Goal: Task Accomplishment & Management: Complete application form

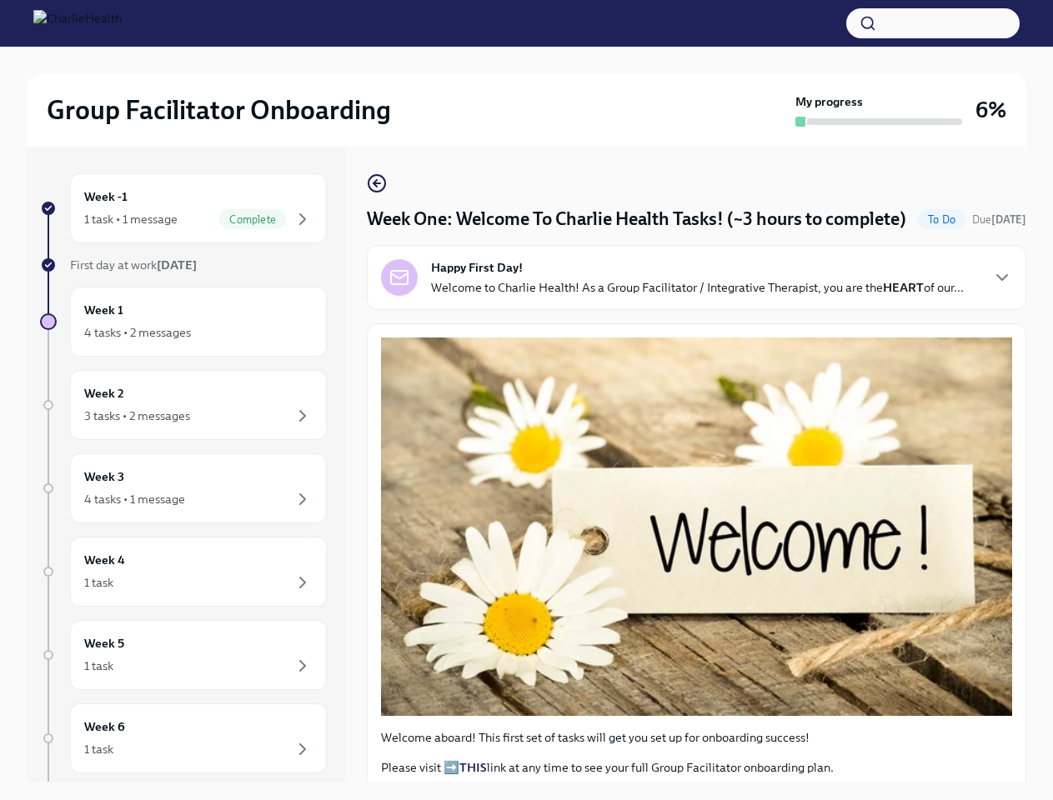
click at [933, 23] on button "button" at bounding box center [932, 23] width 173 height 30
click at [191, 322] on div at bounding box center [526, 400] width 1053 height 800
click at [191, 405] on div "Week 2 3 tasks • 2 messages" at bounding box center [198, 405] width 228 height 42
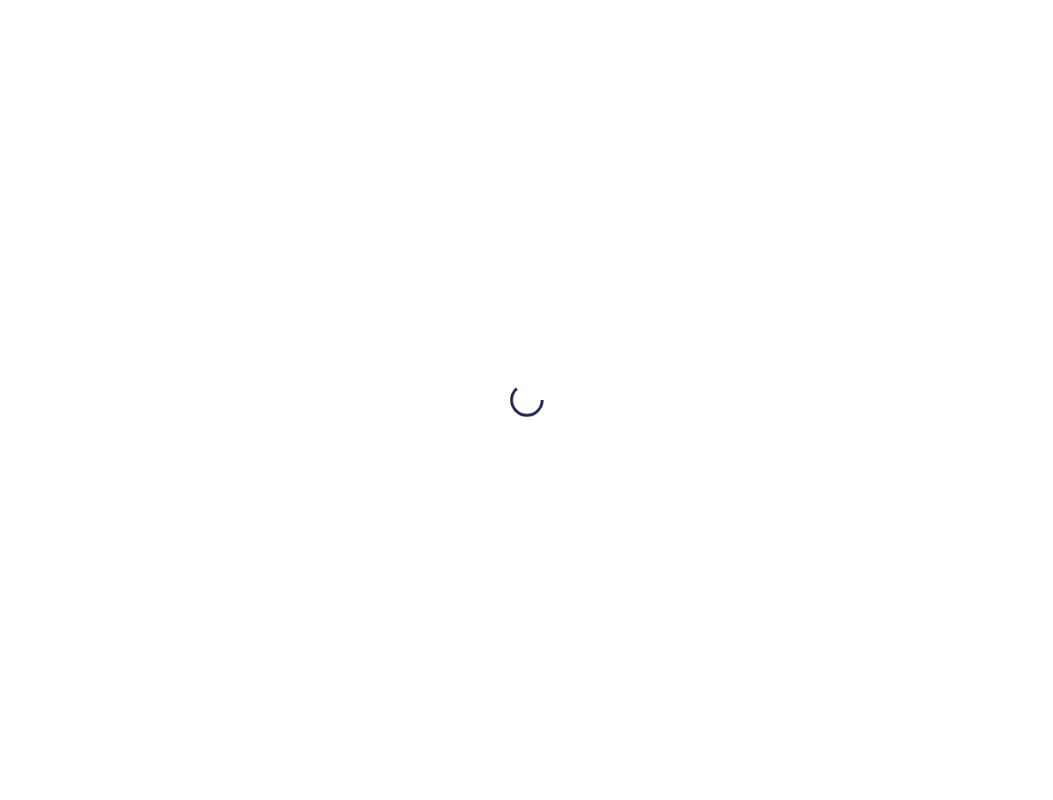
click at [191, 489] on div at bounding box center [526, 400] width 1053 height 800
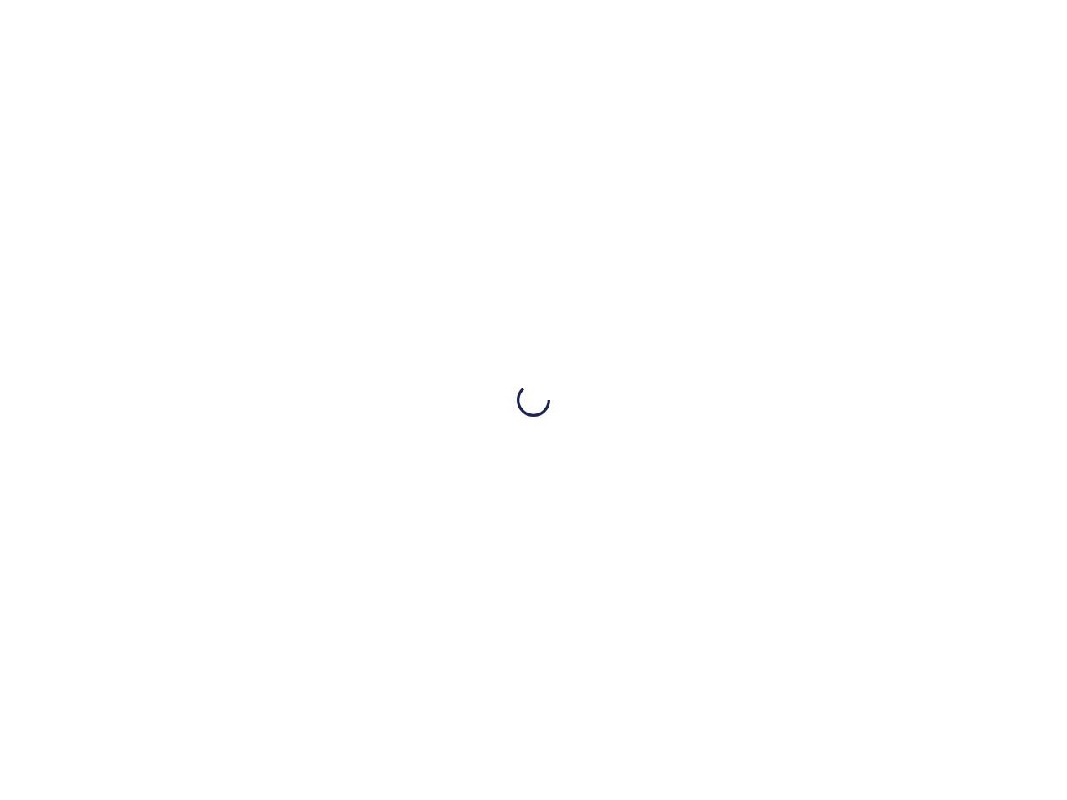
click at [191, 572] on div at bounding box center [533, 400] width 1067 height 800
click at [191, 655] on div at bounding box center [533, 400] width 1067 height 800
click at [191, 739] on div at bounding box center [533, 400] width 1067 height 800
click at [689, 303] on div at bounding box center [533, 400] width 1067 height 800
click at [988, 303] on div at bounding box center [533, 400] width 1067 height 800
